Goal: Check status: Check status

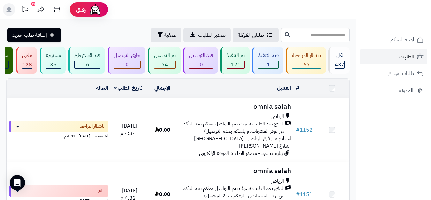
scroll to position [639, 0]
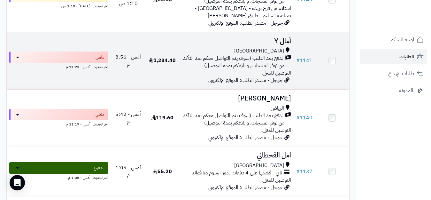
click at [226, 69] on span "الدفع بعد الطلب (سوف يتم التواصل معكم بعد التأكد من توفر المنتجات, وابلاغكم بمد…" at bounding box center [233, 62] width 103 height 15
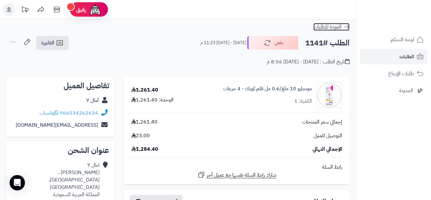
click at [343, 27] on icon at bounding box center [346, 27] width 6 height 6
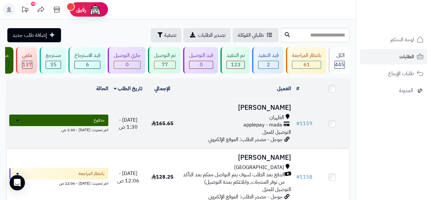
scroll to position [64, 0]
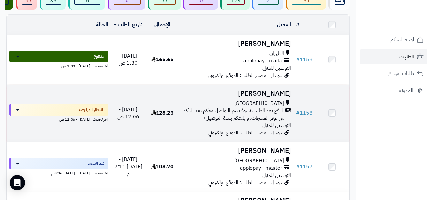
click at [229, 120] on span "الدفع بعد الطلب (سوف يتم التواصل معكم بعد التأكد من توفر المنتجات, وابلاغكم بمد…" at bounding box center [233, 114] width 103 height 15
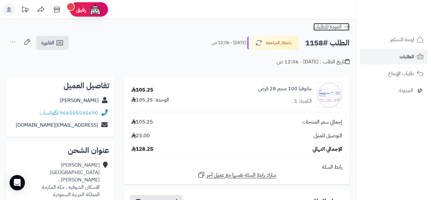
click at [347, 25] on icon at bounding box center [346, 27] width 6 height 6
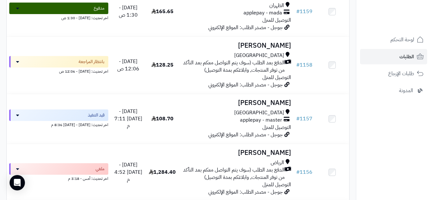
scroll to position [128, 0]
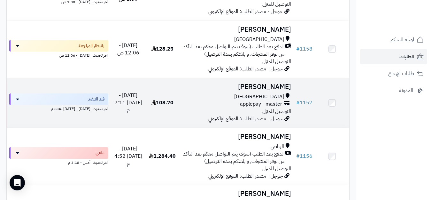
click at [223, 108] on div "applepay - master" at bounding box center [236, 103] width 109 height 7
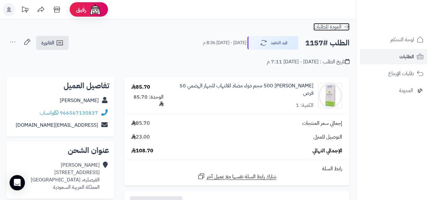
click at [347, 25] on icon at bounding box center [346, 27] width 6 height 6
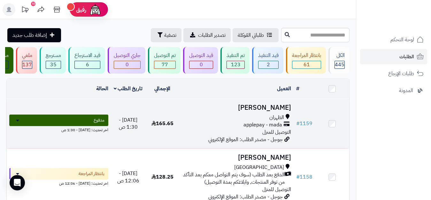
click at [210, 128] on div "applepay - mada" at bounding box center [236, 124] width 109 height 7
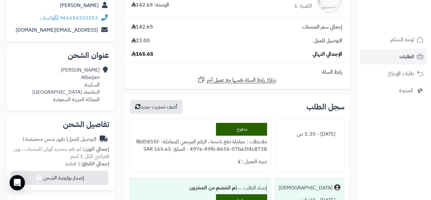
scroll to position [128, 0]
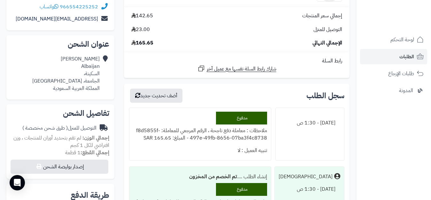
drag, startPoint x: 0, startPoint y: 0, endPoint x: 350, endPoint y: 145, distance: 378.7
click at [350, 145] on div "سجل الطلب أضف تحديث جديد اليوم - 1:30 ص مدفوع ملاحظات : معاملة دفع ناجحة ، الرق…" at bounding box center [236, 165] width 235 height 164
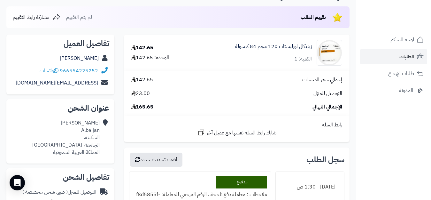
scroll to position [0, 0]
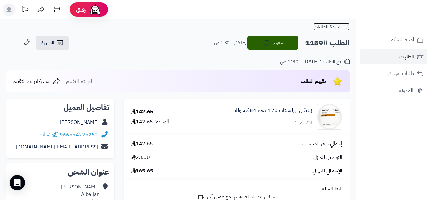
click at [346, 28] on icon at bounding box center [346, 27] width 6 height 6
